Goal: Information Seeking & Learning: Learn about a topic

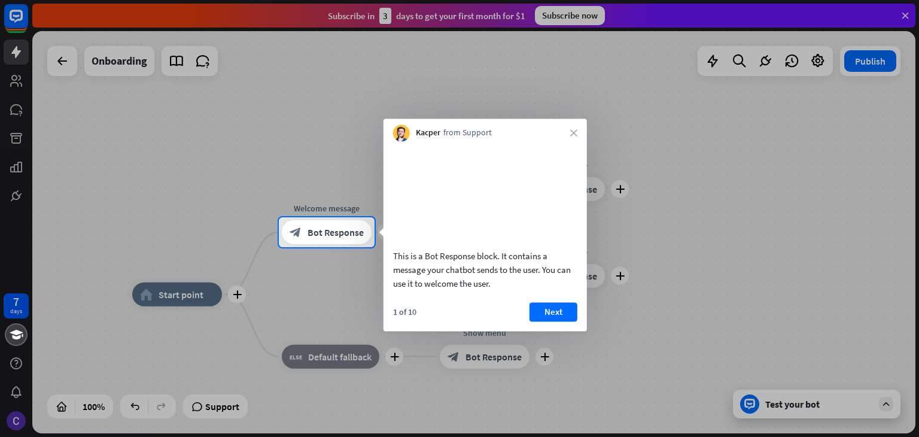
click at [809, 411] on div at bounding box center [459, 342] width 919 height 190
click at [880, 404] on div at bounding box center [459, 342] width 919 height 190
click at [877, 58] on div at bounding box center [459, 108] width 919 height 217
click at [553, 316] on button "Next" at bounding box center [553, 311] width 48 height 19
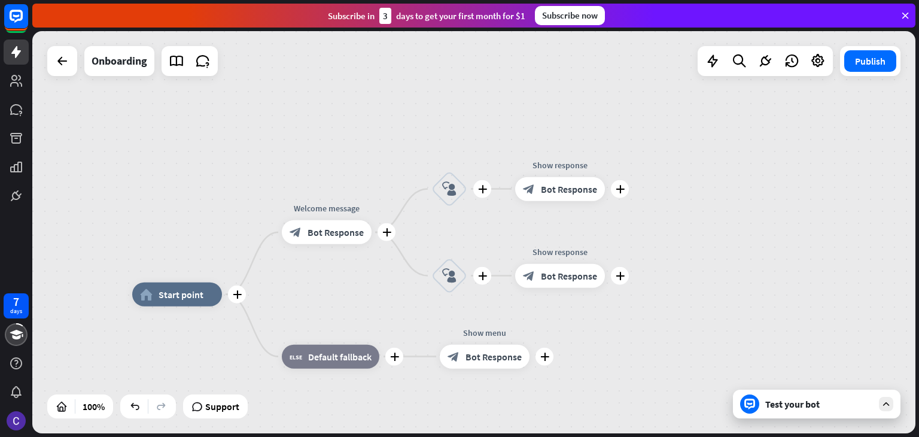
click at [553, 316] on div "7 days close Product Help First steps Get started with ChatBot Help Center Foll…" at bounding box center [459, 218] width 919 height 437
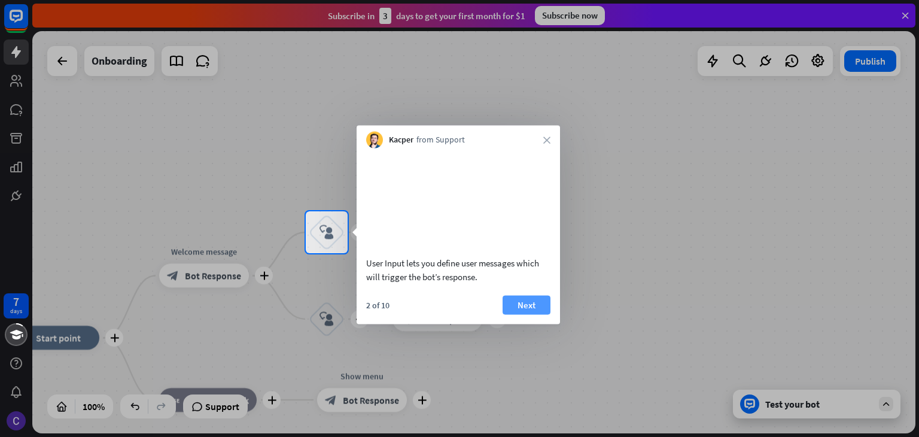
click at [532, 314] on button "Next" at bounding box center [526, 304] width 48 height 19
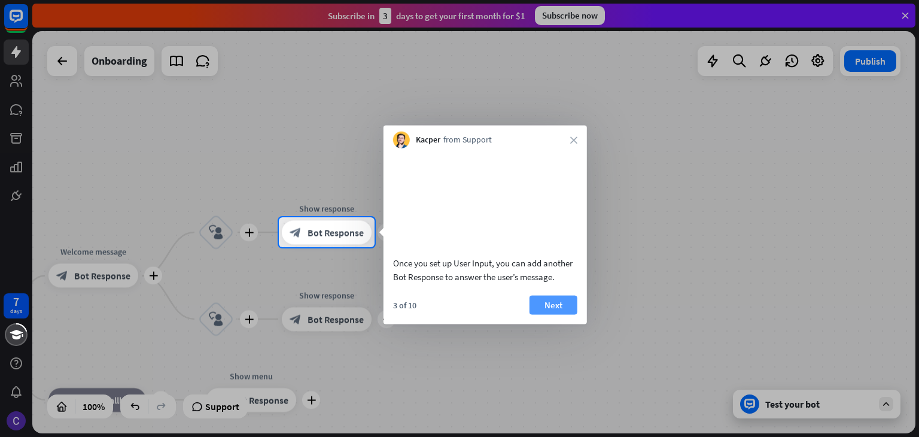
click at [571, 314] on button "Next" at bounding box center [553, 304] width 48 height 19
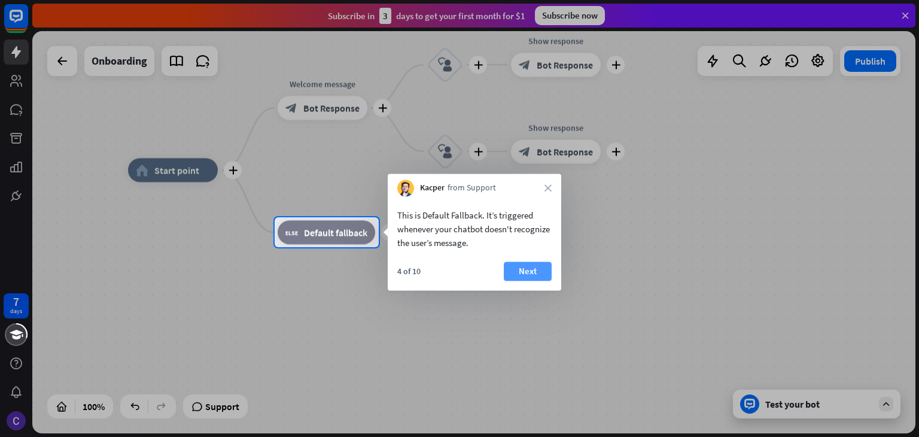
drag, startPoint x: 571, startPoint y: 318, endPoint x: 513, endPoint y: 267, distance: 77.6
click at [513, 267] on body "7 days close Product Help First steps Get started with ChatBot Help Center Foll…" at bounding box center [459, 218] width 919 height 437
click at [513, 267] on button "Next" at bounding box center [528, 270] width 48 height 19
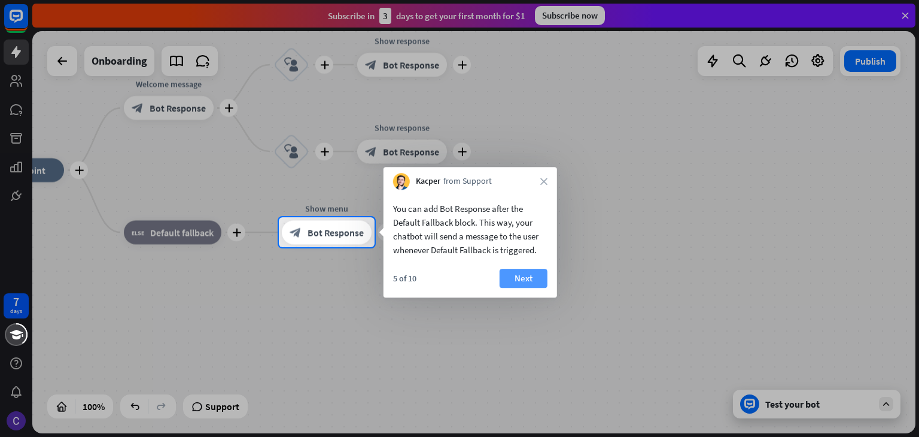
click at [521, 276] on button "Next" at bounding box center [523, 278] width 48 height 19
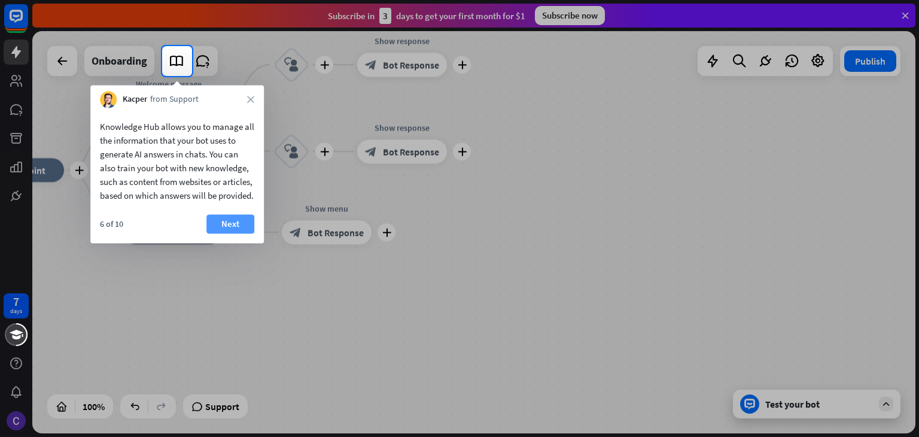
click at [236, 233] on button "Next" at bounding box center [230, 223] width 48 height 19
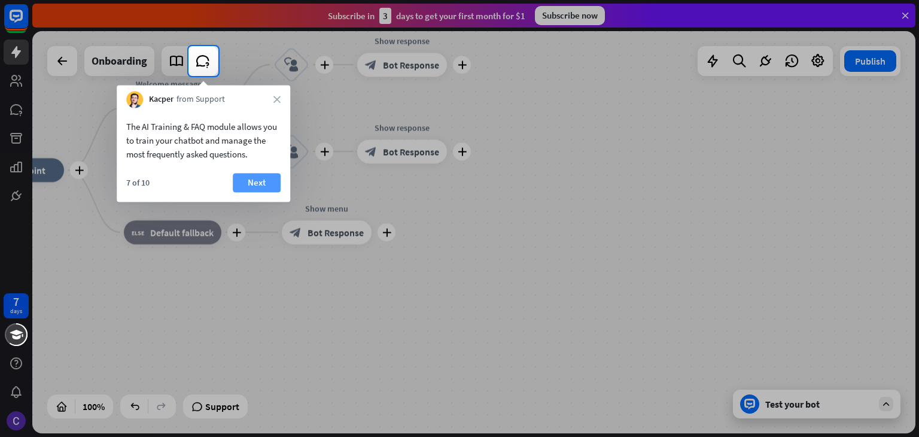
click at [261, 184] on button "Next" at bounding box center [257, 182] width 48 height 19
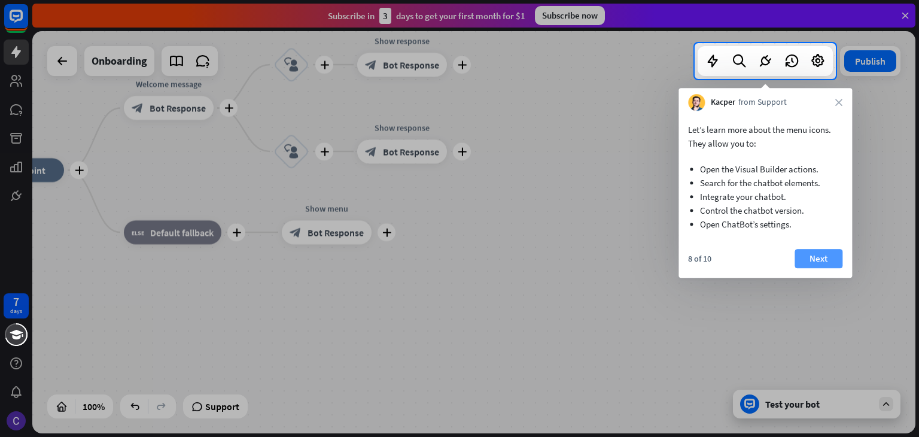
click at [810, 258] on button "Next" at bounding box center [818, 258] width 48 height 19
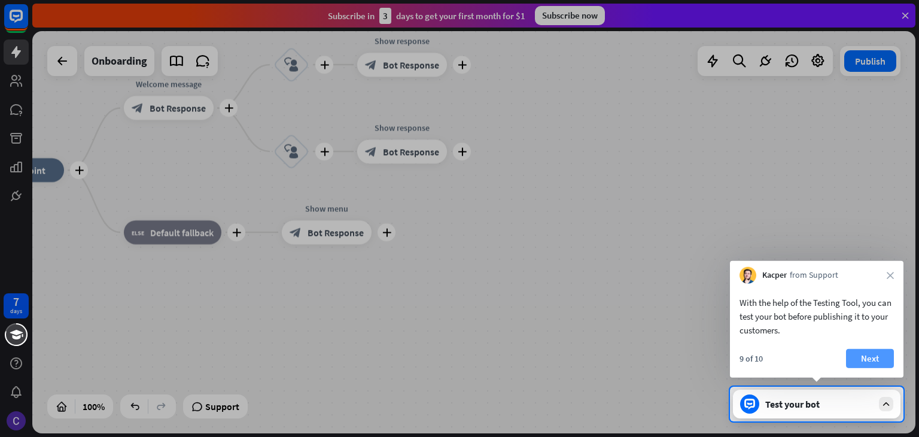
click at [879, 357] on button "Next" at bounding box center [870, 358] width 48 height 19
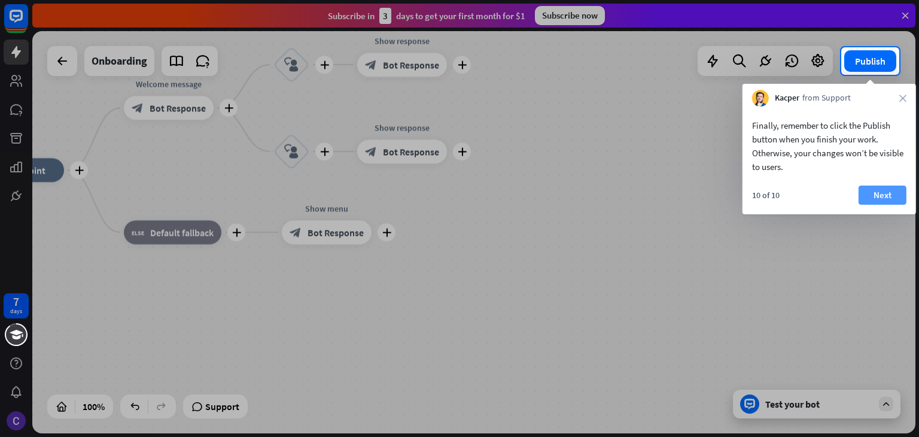
click at [878, 194] on button "Next" at bounding box center [882, 194] width 48 height 19
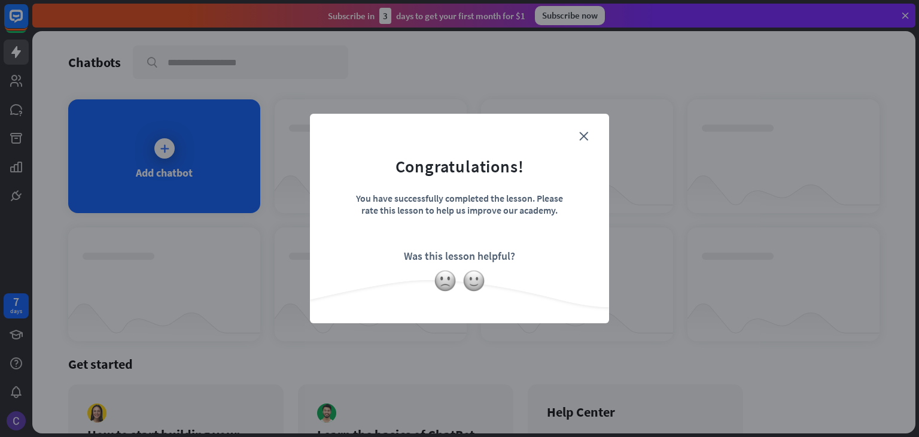
click at [569, 131] on form "Congratulations! You have successfully completed the lesson. Please rate this l…" at bounding box center [459, 200] width 269 height 143
click at [585, 136] on icon "close" at bounding box center [583, 136] width 9 height 9
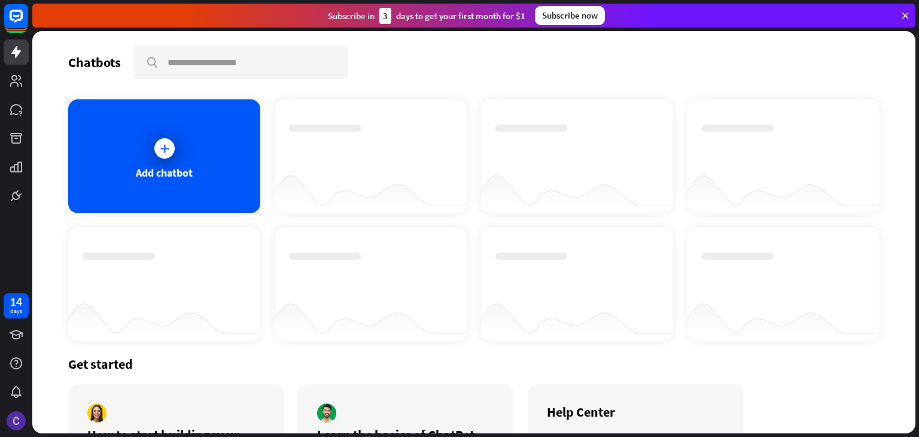
drag, startPoint x: 915, startPoint y: 66, endPoint x: 909, endPoint y: 106, distance: 40.5
click at [909, 106] on div "Chatbots search Add chatbot Get started How to start building your chatbots Wat…" at bounding box center [475, 234] width 886 height 406
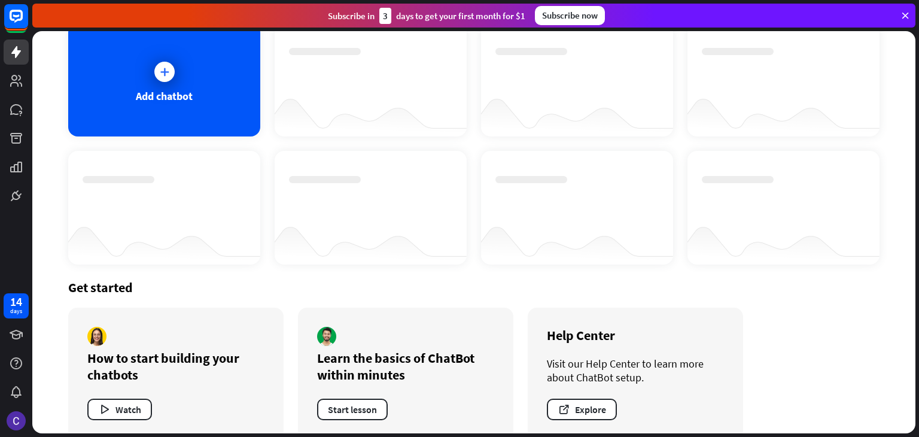
scroll to position [96, 0]
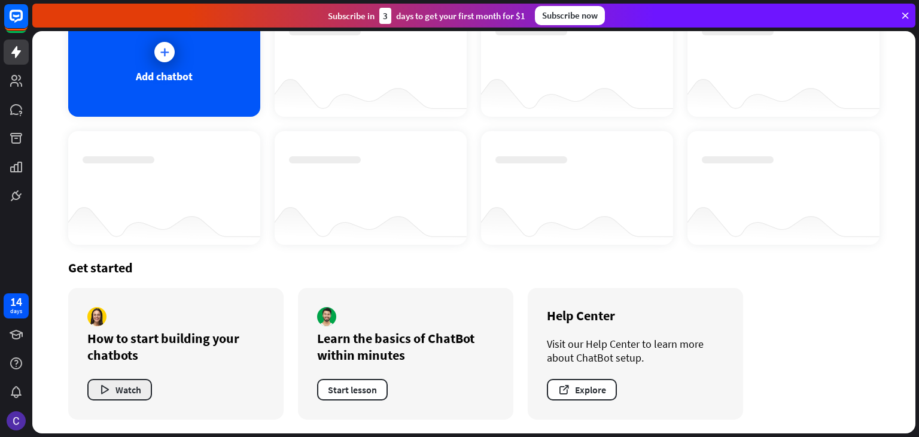
click at [115, 382] on button "Watch" at bounding box center [119, 390] width 65 height 22
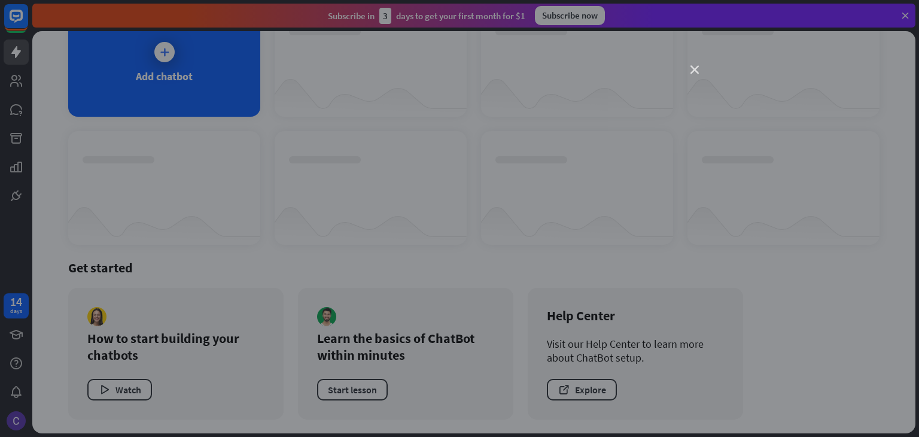
click at [694, 72] on icon "close" at bounding box center [694, 70] width 8 height 8
